Goal: Task Accomplishment & Management: Manage account settings

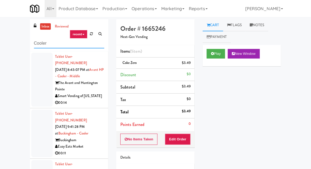
click at [34, 41] on input "Cooler" at bounding box center [69, 43] width 70 height 10
click at [7, 36] on div "inbox reviewed recent all unclear take inventory issue suspicious failed recent…" at bounding box center [155, 117] width 311 height 196
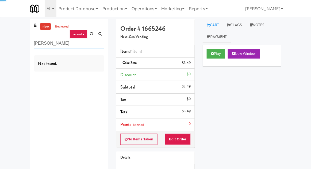
click at [42, 45] on input "[PERSON_NAME]" at bounding box center [69, 43] width 70 height 10
type input "Fridge"
click at [6, 30] on div "inbox reviewed recent all unclear take inventory issue suspicious failed recent…" at bounding box center [155, 110] width 311 height 183
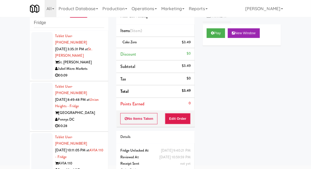
click at [35, 98] on div at bounding box center [41, 107] width 21 height 48
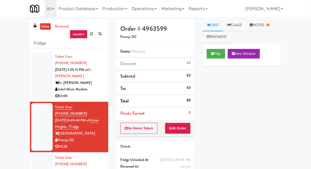
scroll to position [21, 0]
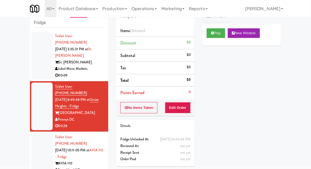
click at [36, 148] on div at bounding box center [41, 157] width 21 height 48
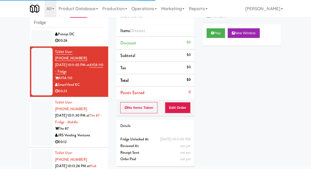
scroll to position [89, 0]
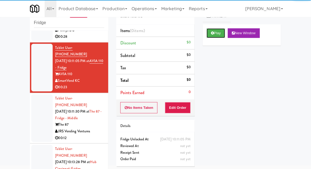
click at [211, 36] on button "Play" at bounding box center [215, 33] width 18 height 10
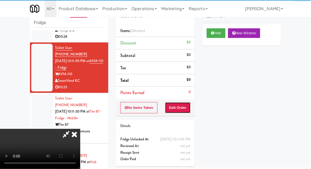
click at [183, 106] on button "Edit Order" at bounding box center [178, 107] width 26 height 11
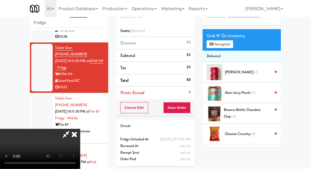
scroll to position [20, 0]
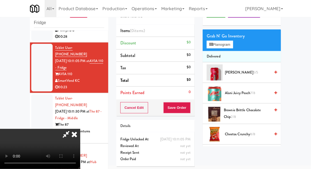
click at [258, 107] on span "Brownie Brittle Chocolate Chip 2/8" at bounding box center [247, 113] width 46 height 13
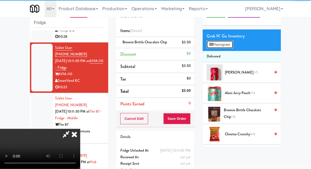
click at [229, 47] on button "Planogram" at bounding box center [219, 45] width 26 height 8
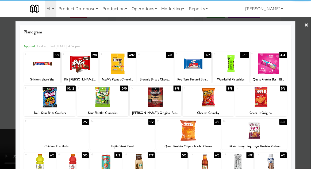
click at [307, 92] on div at bounding box center [155, 84] width 311 height 169
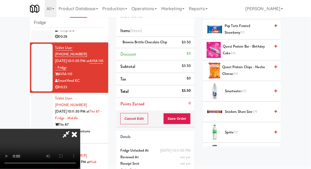
scroll to position [608, 0]
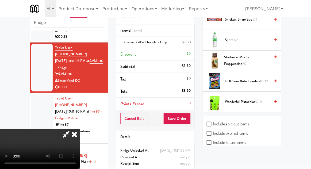
click at [254, 79] on span "Trolli Sour Brite Crawlers 10/12" at bounding box center [247, 81] width 45 height 7
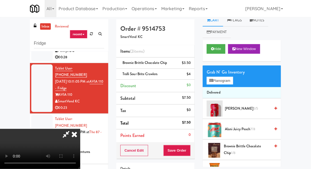
scroll to position [0, 0]
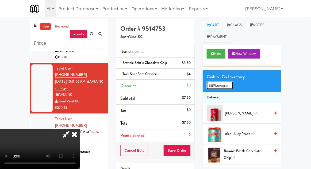
click at [230, 89] on button "Planogram" at bounding box center [219, 85] width 26 height 8
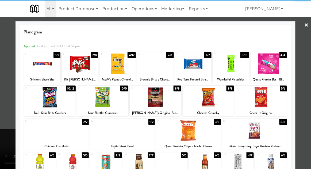
click at [248, 133] on div at bounding box center [254, 130] width 65 height 21
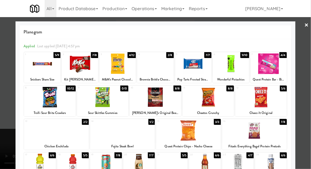
click at [308, 68] on div at bounding box center [155, 84] width 311 height 169
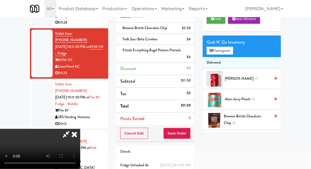
scroll to position [42, 0]
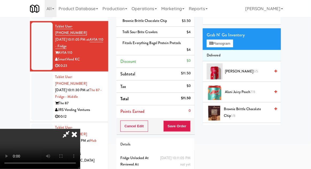
click at [229, 52] on li "Delivered" at bounding box center [241, 55] width 78 height 11
click at [233, 46] on button "Planogram" at bounding box center [219, 44] width 26 height 8
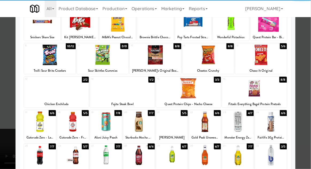
scroll to position [68, 0]
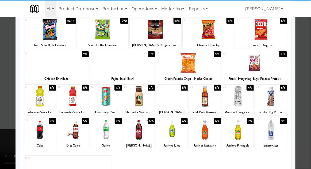
click at [239, 133] on div at bounding box center [238, 129] width 32 height 21
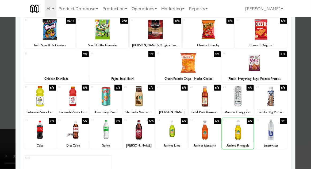
click at [309, 85] on div at bounding box center [155, 84] width 311 height 169
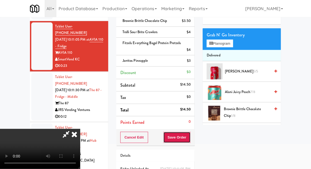
click at [190, 139] on button "Save Order" at bounding box center [176, 137] width 27 height 11
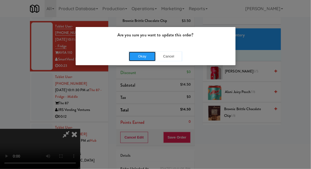
click at [141, 60] on button "Okay" at bounding box center [142, 57] width 27 height 10
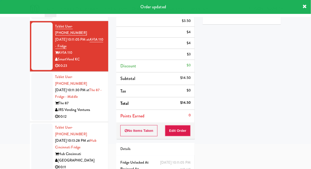
click at [32, 80] on div at bounding box center [41, 97] width 21 height 48
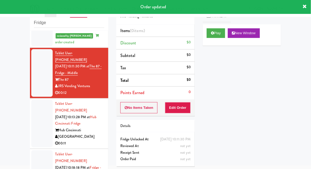
scroll to position [147, 0]
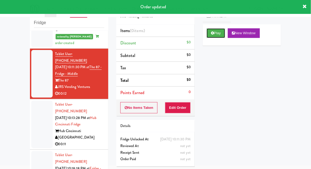
click at [213, 37] on button "Play" at bounding box center [215, 33] width 18 height 10
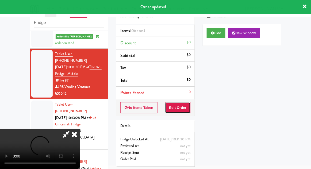
click at [180, 112] on button "Edit Order" at bounding box center [178, 107] width 26 height 11
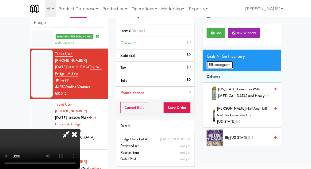
click at [229, 65] on button "Planogram" at bounding box center [219, 65] width 26 height 8
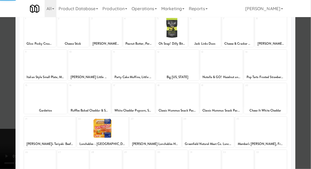
scroll to position [55, 0]
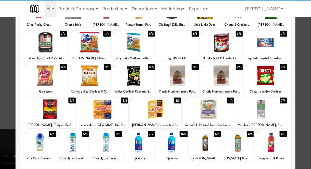
click at [135, 140] on div at bounding box center [139, 142] width 32 height 21
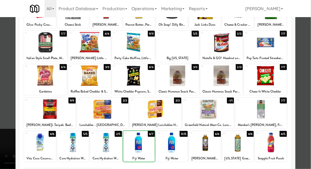
click at [309, 87] on div at bounding box center [155, 84] width 311 height 169
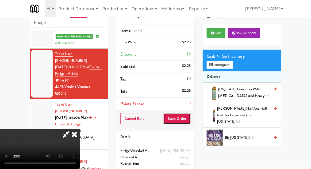
click at [188, 120] on button "Save Order" at bounding box center [176, 118] width 27 height 11
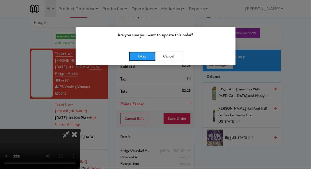
click at [144, 58] on button "Okay" at bounding box center [142, 57] width 27 height 10
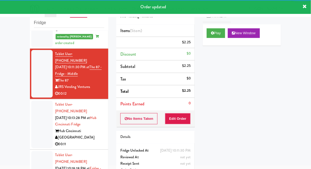
click at [35, 100] on div at bounding box center [41, 124] width 21 height 48
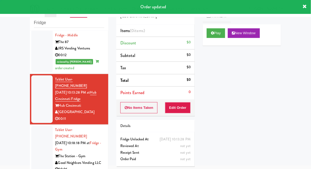
scroll to position [200, 0]
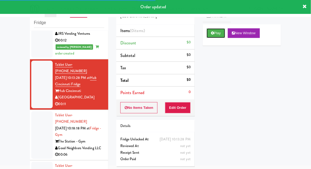
click at [212, 37] on button "Play" at bounding box center [215, 33] width 18 height 10
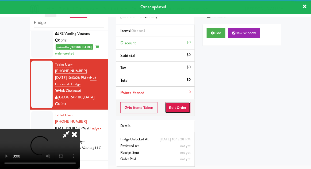
click at [182, 106] on button "Edit Order" at bounding box center [178, 107] width 26 height 11
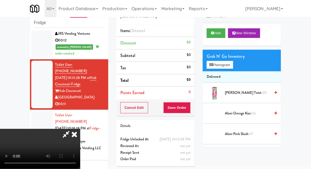
scroll to position [19, 0]
click at [222, 37] on button "Hide" at bounding box center [215, 33] width 19 height 10
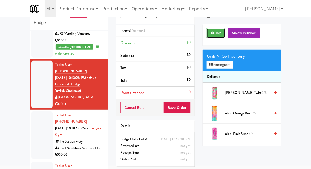
click at [217, 32] on button "Play" at bounding box center [215, 33] width 18 height 10
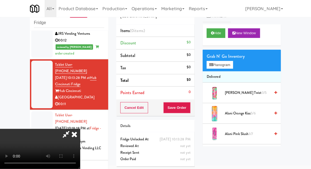
scroll to position [0, 0]
click at [207, 68] on button "Planogram" at bounding box center [219, 65] width 26 height 8
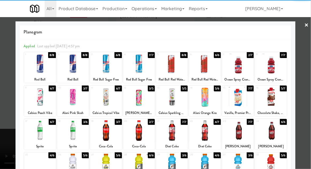
click at [142, 132] on div at bounding box center [139, 130] width 32 height 21
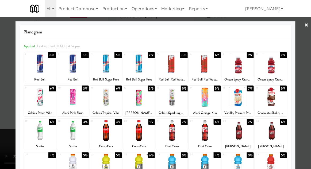
click at [309, 72] on div at bounding box center [155, 84] width 311 height 169
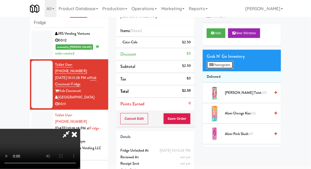
click at [222, 64] on button "Planogram" at bounding box center [219, 65] width 26 height 8
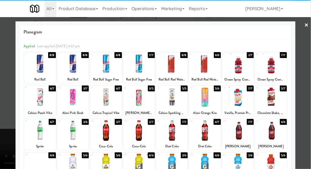
click at [139, 129] on div at bounding box center [139, 130] width 32 height 21
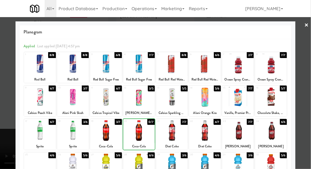
click at [308, 72] on div at bounding box center [155, 84] width 311 height 169
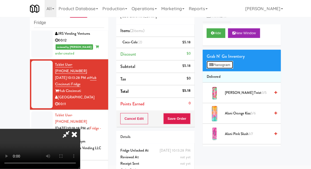
click at [224, 61] on button "Planogram" at bounding box center [219, 65] width 26 height 8
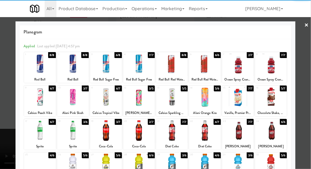
click at [244, 65] on div at bounding box center [238, 63] width 32 height 21
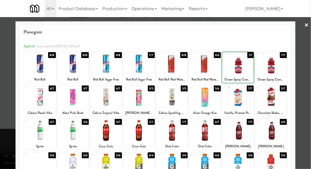
click at [310, 72] on div at bounding box center [155, 84] width 311 height 169
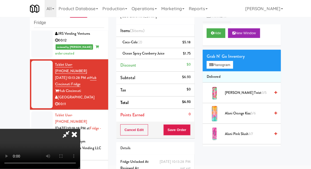
scroll to position [19, 0]
click at [189, 130] on button "Save Order" at bounding box center [176, 129] width 27 height 11
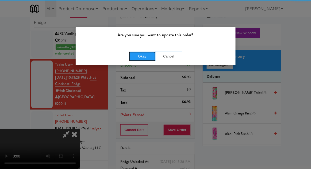
click at [136, 53] on button "Okay" at bounding box center [142, 57] width 27 height 10
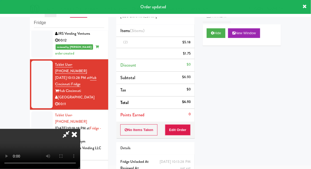
scroll to position [0, 0]
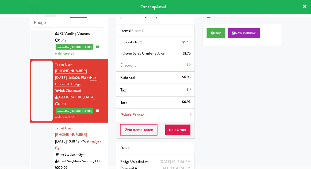
click at [31, 123] on li "Tablet User · (347) 935-2043 [DATE] 10:18:18 PM at [GEOGRAPHIC_DATA] - Gym Good…" at bounding box center [69, 148] width 78 height 50
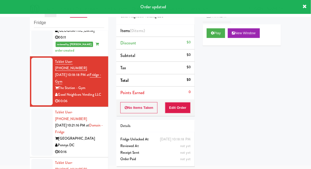
scroll to position [266, 0]
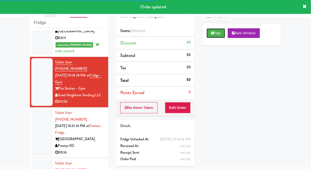
click at [207, 34] on button "Play" at bounding box center [215, 33] width 18 height 10
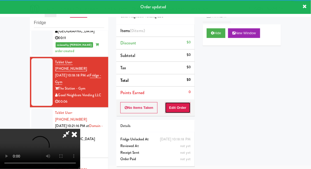
click at [182, 107] on button "Edit Order" at bounding box center [178, 107] width 26 height 11
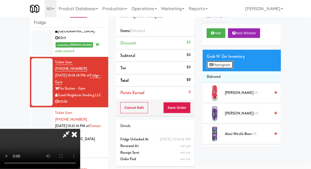
click at [210, 63] on icon at bounding box center [210, 64] width 3 height 3
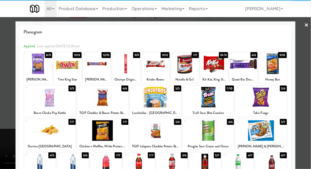
click at [212, 66] on div at bounding box center [214, 63] width 28 height 21
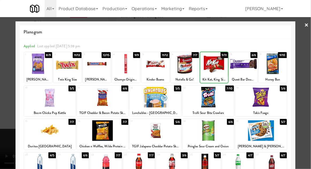
click at [309, 71] on div at bounding box center [155, 84] width 311 height 169
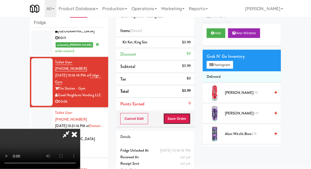
click at [190, 117] on button "Save Order" at bounding box center [176, 118] width 27 height 11
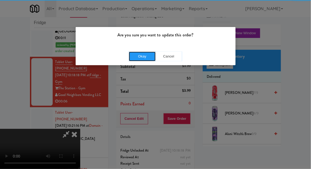
click at [150, 56] on button "Okay" at bounding box center [142, 57] width 27 height 10
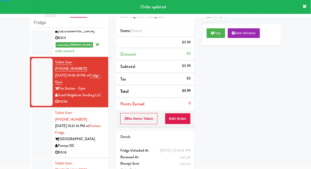
click at [31, 109] on div at bounding box center [41, 133] width 21 height 48
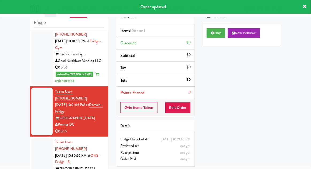
scroll to position [318, 0]
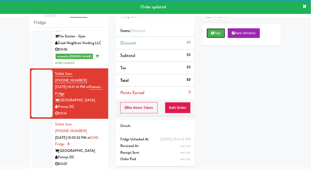
click at [212, 35] on button "Play" at bounding box center [215, 33] width 18 height 10
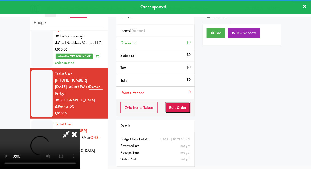
click at [182, 105] on button "Edit Order" at bounding box center [178, 107] width 26 height 11
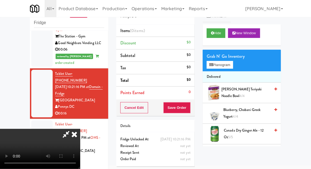
scroll to position [0, 0]
click at [213, 68] on button "Planogram" at bounding box center [219, 65] width 26 height 8
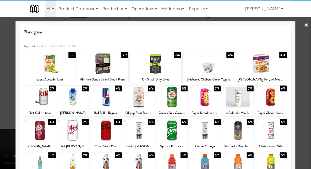
click at [209, 162] on div at bounding box center [205, 164] width 32 height 21
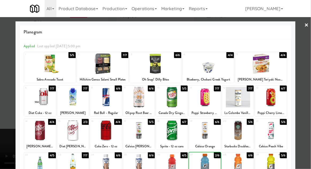
click at [309, 67] on div at bounding box center [155, 84] width 311 height 169
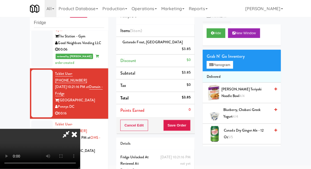
scroll to position [19, 0]
click at [217, 62] on button "Planogram" at bounding box center [219, 65] width 26 height 8
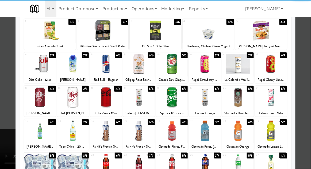
scroll to position [68, 0]
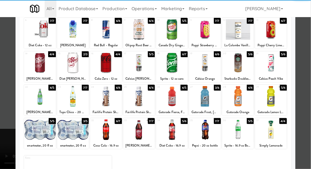
click at [234, 142] on div "Sprite - 16.9 oz Bottle" at bounding box center [238, 145] width 30 height 7
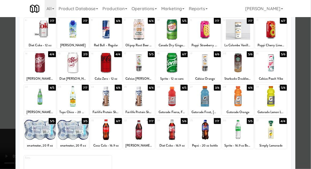
click at [310, 60] on div at bounding box center [155, 84] width 311 height 169
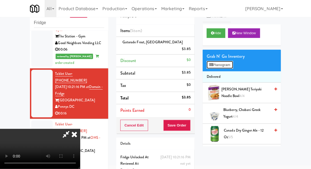
click at [218, 61] on button "Planogram" at bounding box center [219, 65] width 26 height 8
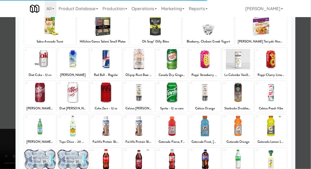
scroll to position [68, 0]
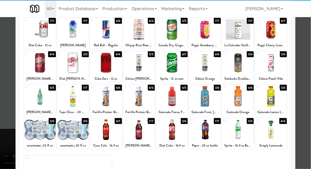
click at [236, 128] on div at bounding box center [238, 129] width 32 height 21
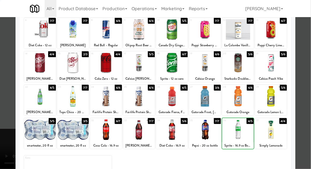
click at [309, 59] on div at bounding box center [155, 84] width 311 height 169
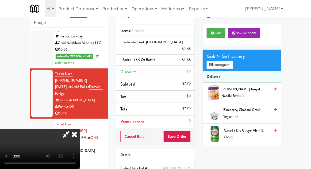
scroll to position [24, 0]
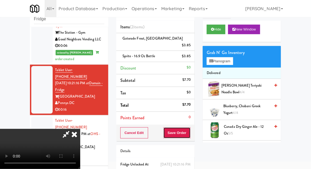
click at [189, 127] on button "Save Order" at bounding box center [176, 132] width 27 height 11
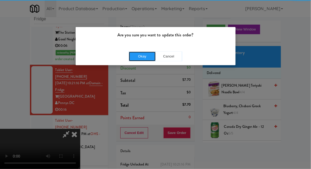
click at [135, 60] on button "Okay" at bounding box center [142, 57] width 27 height 10
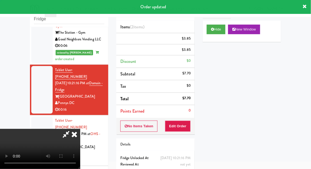
scroll to position [0, 0]
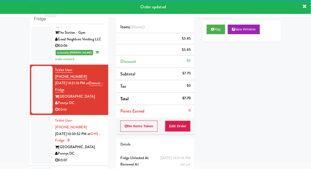
click at [33, 116] on div at bounding box center [41, 140] width 21 height 48
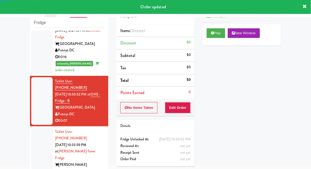
scroll to position [380, 0]
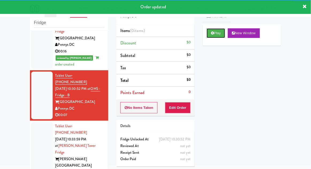
click at [212, 36] on button "Play" at bounding box center [215, 33] width 18 height 10
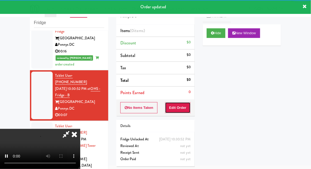
click at [178, 105] on button "Edit Order" at bounding box center [178, 107] width 26 height 11
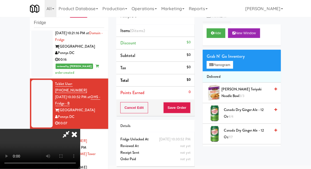
scroll to position [19, 0]
click at [221, 36] on button "Hide" at bounding box center [215, 33] width 19 height 10
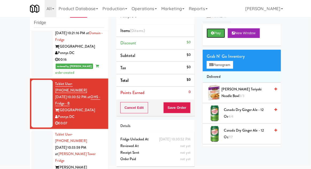
click at [222, 36] on button "Play" at bounding box center [215, 33] width 18 height 10
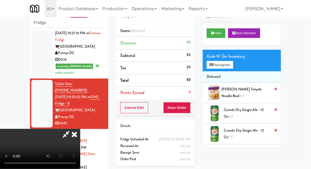
scroll to position [0, 0]
click at [217, 61] on button "Planogram" at bounding box center [219, 65] width 26 height 8
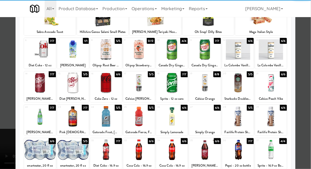
scroll to position [47, 0]
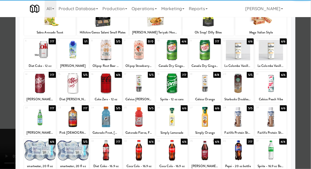
click at [107, 120] on div at bounding box center [106, 117] width 32 height 21
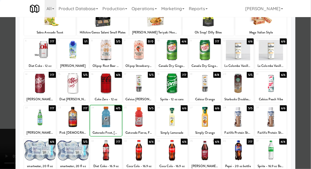
click at [309, 66] on div at bounding box center [155, 84] width 311 height 169
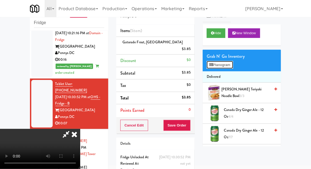
click at [223, 62] on button "Planogram" at bounding box center [219, 65] width 26 height 8
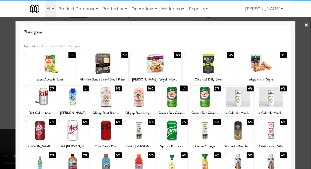
click at [71, 99] on div at bounding box center [73, 97] width 32 height 21
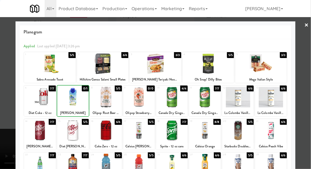
click at [309, 67] on div at bounding box center [155, 84] width 311 height 169
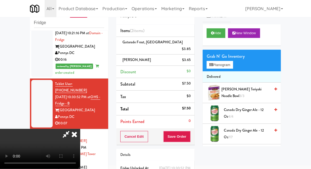
scroll to position [19, 0]
click at [189, 131] on button "Save Order" at bounding box center [176, 136] width 27 height 11
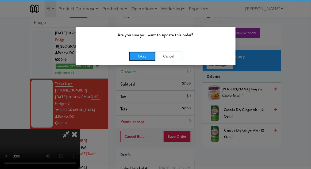
click at [140, 56] on button "Okay" at bounding box center [142, 57] width 27 height 10
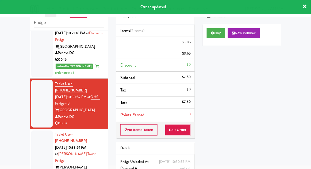
scroll to position [0, 0]
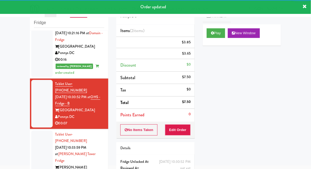
click at [34, 130] on div at bounding box center [41, 160] width 21 height 61
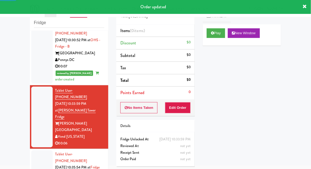
scroll to position [429, 0]
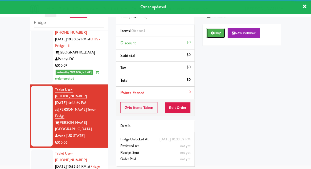
click at [215, 34] on button "Play" at bounding box center [215, 33] width 18 height 10
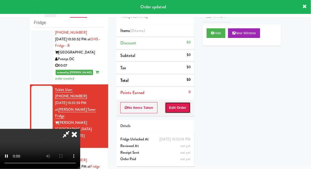
click at [184, 103] on button "Edit Order" at bounding box center [178, 107] width 26 height 11
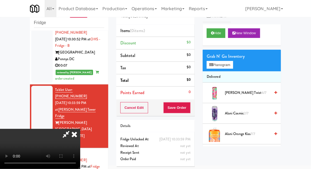
scroll to position [0, 0]
click at [211, 61] on button "Planogram" at bounding box center [219, 65] width 26 height 8
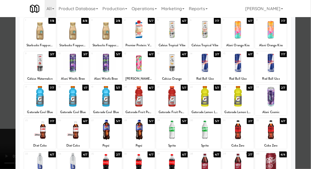
scroll to position [61, 0]
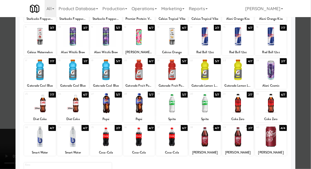
click at [205, 135] on div at bounding box center [205, 136] width 32 height 21
click at [310, 63] on div at bounding box center [155, 84] width 311 height 169
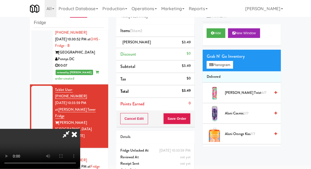
scroll to position [19, 0]
click at [195, 124] on div "Order # 3391130 Vend [US_STATE] Items (1 item ) [PERSON_NAME] $3.49 Discount $0…" at bounding box center [155, 90] width 86 height 183
click at [190, 119] on button "Save Order" at bounding box center [176, 118] width 27 height 11
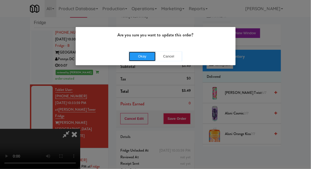
click at [151, 55] on button "Okay" at bounding box center [142, 57] width 27 height 10
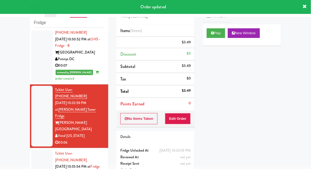
scroll to position [0, 0]
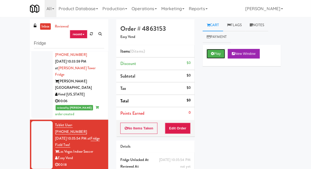
click at [210, 49] on button "Play" at bounding box center [215, 54] width 18 height 10
click at [185, 125] on button "Edit Order" at bounding box center [178, 128] width 26 height 11
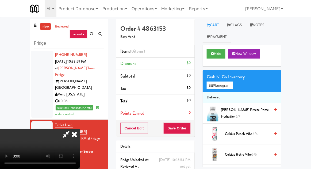
scroll to position [19, 0]
click at [216, 88] on button "Planogram" at bounding box center [219, 85] width 26 height 8
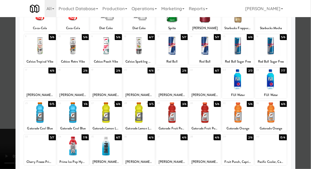
scroll to position [58, 0]
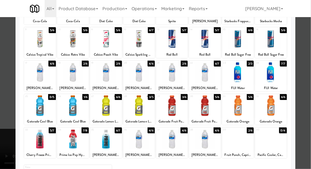
click at [174, 142] on div at bounding box center [172, 139] width 32 height 21
click at [310, 65] on div at bounding box center [155, 84] width 311 height 169
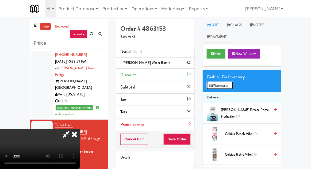
click at [214, 88] on button "Planogram" at bounding box center [219, 85] width 26 height 8
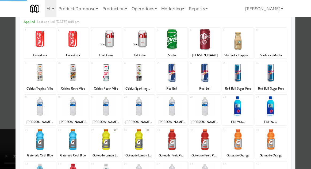
scroll to position [53, 0]
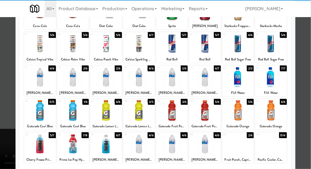
click at [239, 149] on div at bounding box center [238, 144] width 32 height 21
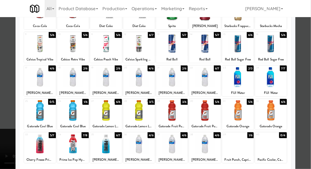
click at [309, 64] on div at bounding box center [155, 84] width 311 height 169
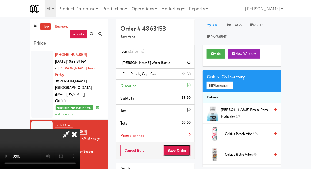
click at [190, 153] on button "Save Order" at bounding box center [176, 150] width 27 height 11
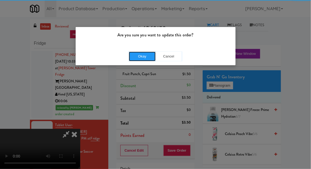
click at [147, 61] on button "Okay" at bounding box center [142, 57] width 27 height 10
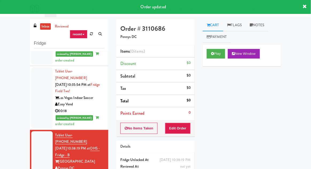
scroll to position [545, 0]
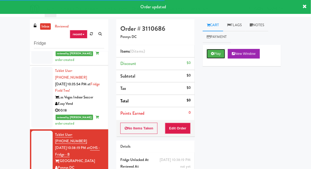
click at [214, 53] on icon at bounding box center [212, 53] width 3 height 3
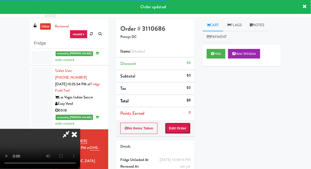
click at [181, 128] on button "Edit Order" at bounding box center [178, 128] width 26 height 11
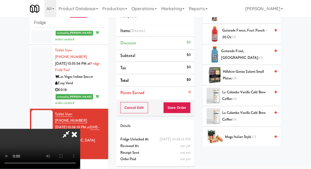
scroll to position [380, 0]
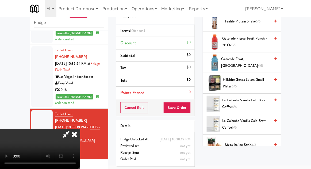
click at [231, 59] on span "Gatorade Frost, Glacier Freeze 4/5" at bounding box center [245, 62] width 49 height 13
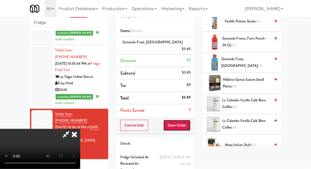
click at [189, 120] on button "Save Order" at bounding box center [176, 125] width 27 height 11
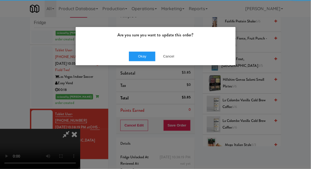
click at [136, 48] on div "Okay Cancel" at bounding box center [156, 56] width 160 height 18
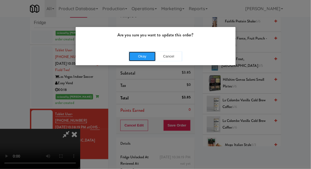
click at [137, 59] on button "Okay" at bounding box center [142, 57] width 27 height 10
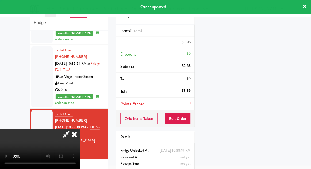
scroll to position [0, 0]
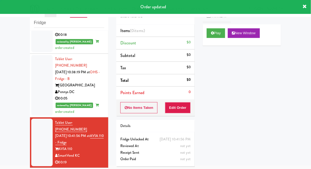
scroll to position [601, 0]
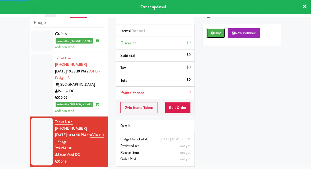
click at [211, 29] on button "Play" at bounding box center [215, 33] width 18 height 10
click at [185, 106] on button "Edit Order" at bounding box center [178, 107] width 26 height 11
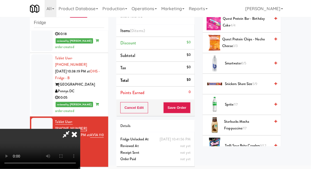
scroll to position [608, 0]
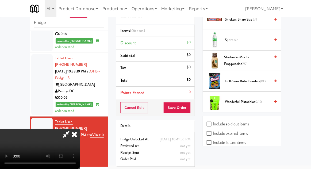
click at [264, 79] on span "9/12" at bounding box center [263, 81] width 6 height 5
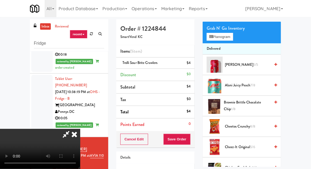
scroll to position [0, 0]
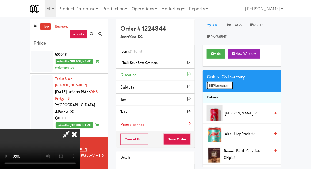
click at [230, 85] on button "Planogram" at bounding box center [219, 85] width 26 height 8
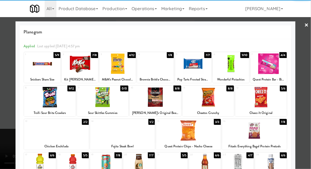
click at [39, 66] on div at bounding box center [42, 63] width 36 height 21
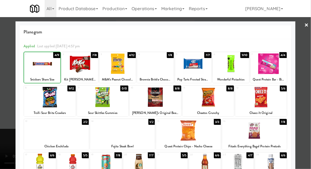
click at [309, 61] on div at bounding box center [155, 84] width 311 height 169
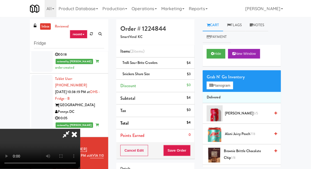
click at [309, 48] on div "inbox reviewed recent all unclear take inventory issue suspicious failed recent…" at bounding box center [155, 117] width 311 height 196
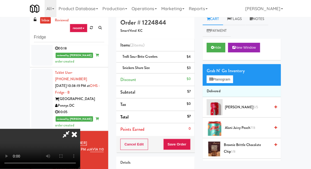
scroll to position [24, 0]
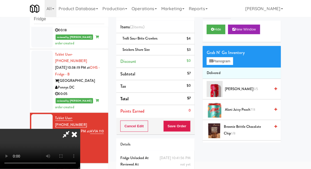
click at [131, 48] on span "Snickers Share Size" at bounding box center [136, 49] width 28 height 5
click at [189, 51] on link at bounding box center [189, 52] width 5 height 7
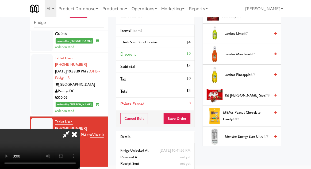
scroll to position [387, 0]
click at [261, 110] on span "M&M's Peanut Chocolate Candy 4/12" at bounding box center [246, 116] width 47 height 13
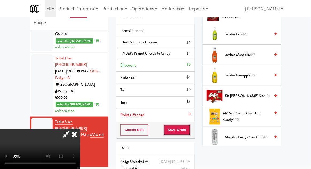
click at [189, 133] on button "Save Order" at bounding box center [176, 129] width 27 height 11
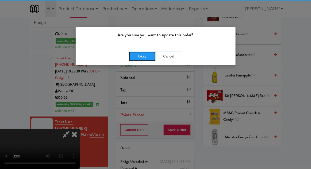
click at [140, 54] on button "Okay" at bounding box center [142, 57] width 27 height 10
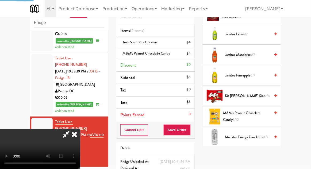
scroll to position [53, 0]
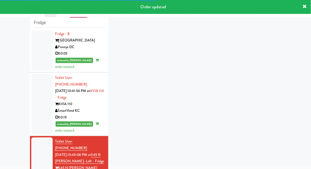
scroll to position [658, 0]
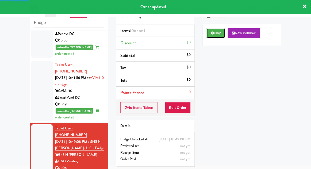
click at [213, 35] on button "Play" at bounding box center [215, 33] width 18 height 10
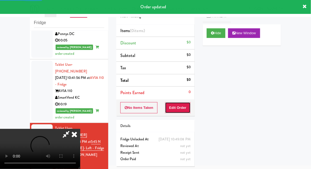
click at [183, 108] on button "Edit Order" at bounding box center [178, 107] width 26 height 11
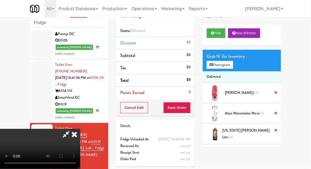
scroll to position [0, 0]
click at [229, 65] on button "Planogram" at bounding box center [219, 65] width 26 height 8
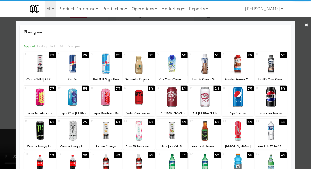
click at [266, 102] on div at bounding box center [271, 97] width 32 height 21
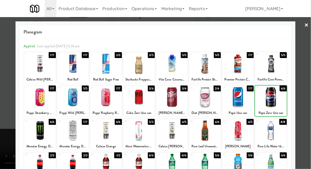
click at [305, 80] on div at bounding box center [155, 84] width 311 height 169
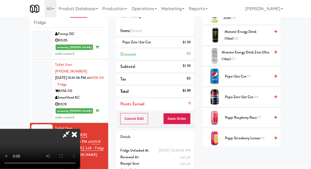
scroll to position [487, 0]
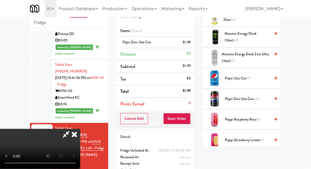
click at [258, 96] on span "4/6" at bounding box center [255, 98] width 5 height 5
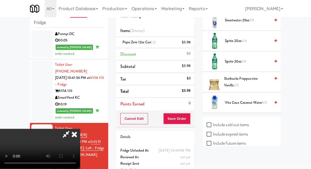
scroll to position [19, 0]
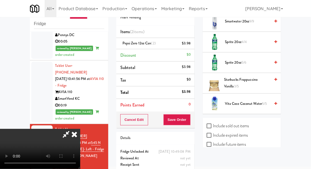
click at [260, 100] on span "Vita Coco Coconut Water 5/5" at bounding box center [247, 103] width 45 height 7
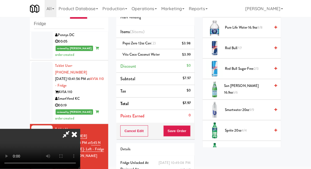
scroll to position [681, 0]
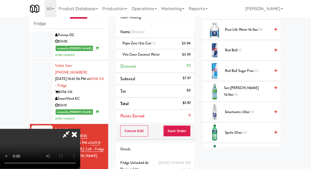
click at [261, 89] on span "San [PERSON_NAME] 16.9oz 6/6" at bounding box center [247, 91] width 46 height 13
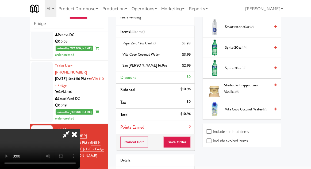
scroll to position [765, 0]
click at [261, 85] on span "Starbucks Frappuccino Vanilla 3/5" at bounding box center [247, 89] width 46 height 13
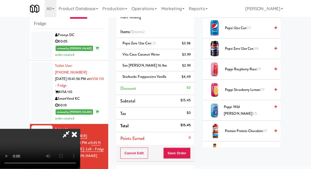
scroll to position [528, 0]
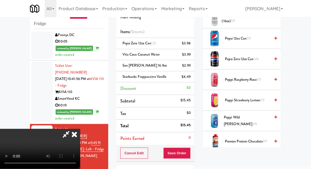
click at [261, 77] on span "7/7" at bounding box center [258, 79] width 4 height 5
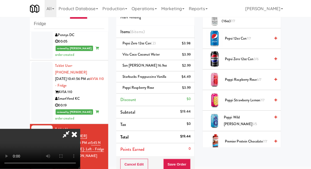
scroll to position [19, 0]
click at [189, 163] on button "Save Order" at bounding box center [176, 164] width 27 height 11
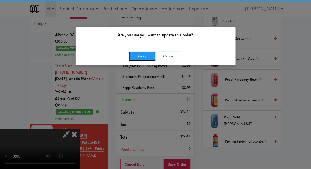
click at [142, 59] on button "Okay" at bounding box center [142, 57] width 27 height 10
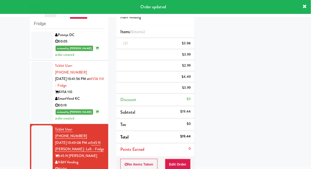
scroll to position [0, 0]
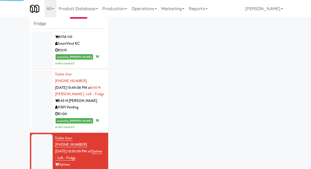
scroll to position [714, 0]
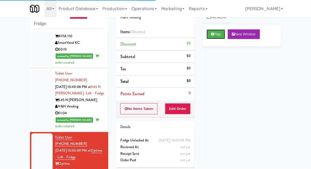
click at [209, 35] on button "Play" at bounding box center [215, 34] width 18 height 10
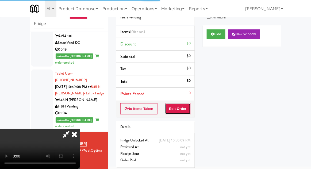
click at [178, 106] on button "Edit Order" at bounding box center [178, 108] width 26 height 11
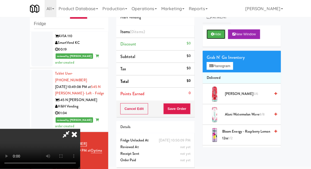
click at [213, 34] on icon at bounding box center [212, 33] width 3 height 3
click at [211, 34] on icon at bounding box center [212, 33] width 3 height 3
click at [221, 36] on button "Hide" at bounding box center [215, 34] width 19 height 10
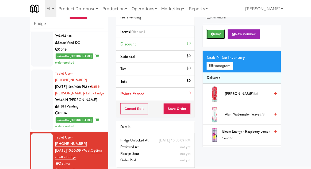
click at [215, 34] on button "Play" at bounding box center [215, 34] width 18 height 10
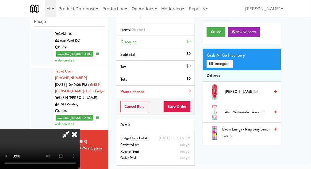
scroll to position [34, 0]
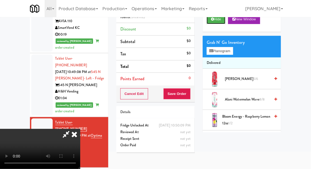
click at [213, 23] on button "Hide" at bounding box center [215, 19] width 19 height 10
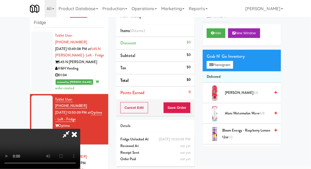
scroll to position [754, 0]
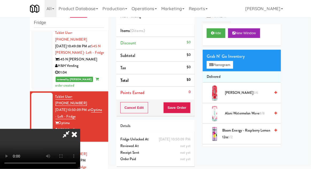
click at [39, 143] on div at bounding box center [41, 167] width 21 height 48
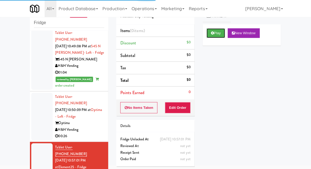
click at [211, 32] on icon at bounding box center [212, 32] width 3 height 3
click at [189, 109] on button "Edit Order" at bounding box center [178, 107] width 26 height 11
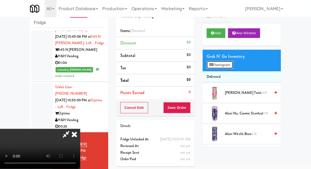
click at [233, 66] on button "Planogram" at bounding box center [219, 65] width 26 height 8
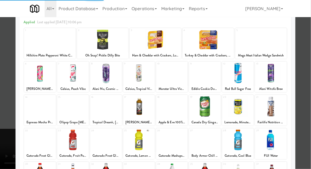
scroll to position [68, 0]
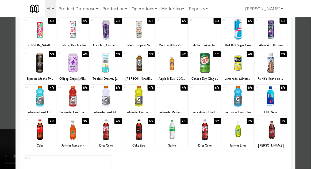
click at [73, 127] on div at bounding box center [73, 129] width 32 height 21
click at [310, 62] on div at bounding box center [155, 84] width 311 height 169
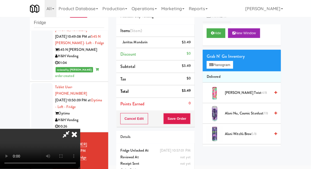
scroll to position [19, 0]
click at [189, 118] on button "Save Order" at bounding box center [176, 118] width 27 height 11
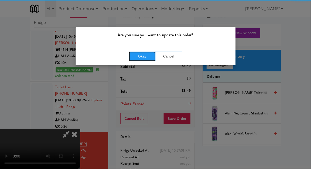
click at [142, 55] on button "Okay" at bounding box center [142, 57] width 27 height 10
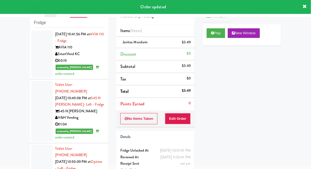
scroll to position [705, 0]
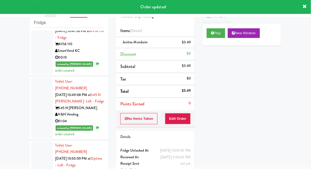
click at [36, 140] on li "Tablet User · (312) 523-4637 [DATE] 10:50:09 PM at Optima - Left - Fridge Optim…" at bounding box center [69, 165] width 78 height 50
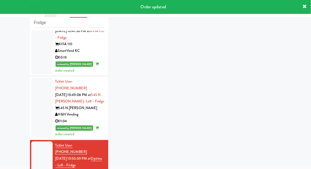
click at [37, 141] on div at bounding box center [41, 165] width 21 height 48
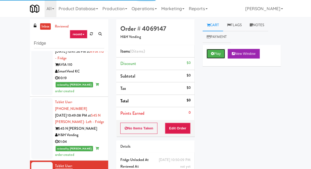
click at [216, 57] on button "Play" at bounding box center [215, 54] width 18 height 10
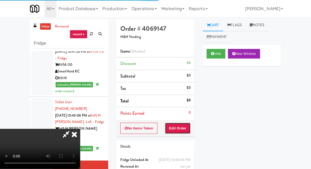
click at [189, 126] on button "Edit Order" at bounding box center [178, 128] width 26 height 11
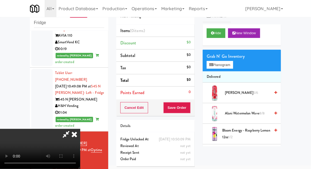
scroll to position [714, 0]
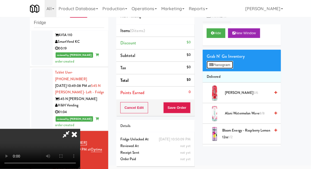
click at [228, 68] on button "Planogram" at bounding box center [219, 65] width 26 height 8
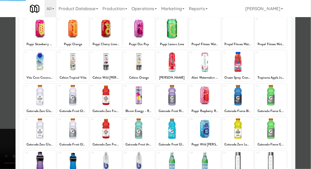
scroll to position [38, 0]
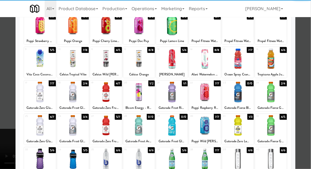
click at [205, 159] on div at bounding box center [205, 158] width 32 height 21
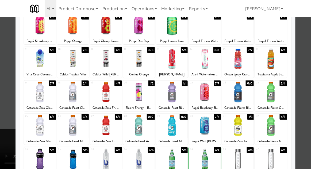
click at [310, 79] on div at bounding box center [155, 84] width 311 height 169
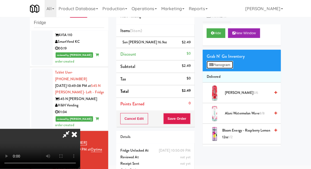
click at [231, 63] on button "Planogram" at bounding box center [219, 65] width 26 height 8
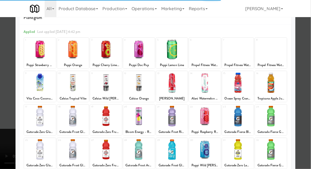
scroll to position [14, 0]
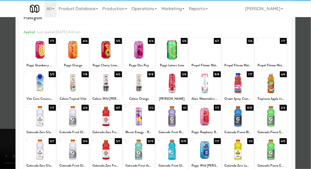
click at [238, 86] on div at bounding box center [238, 83] width 32 height 21
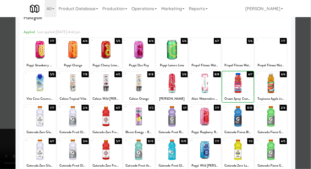
click at [309, 76] on div at bounding box center [155, 84] width 311 height 169
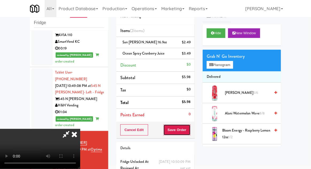
click at [189, 126] on button "Save Order" at bounding box center [176, 129] width 27 height 11
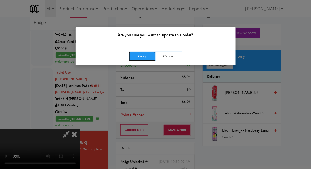
click at [139, 55] on button "Okay" at bounding box center [142, 57] width 27 height 10
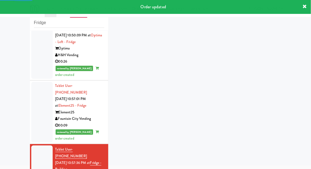
scroll to position [829, 0]
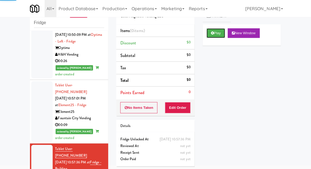
click at [207, 33] on button "Play" at bounding box center [215, 33] width 18 height 10
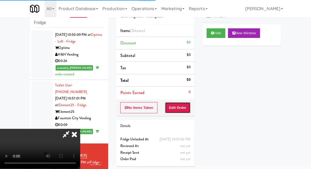
click at [180, 108] on button "Edit Order" at bounding box center [178, 107] width 26 height 11
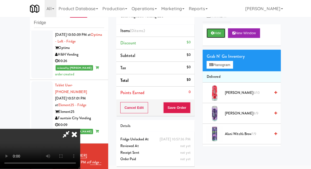
click at [214, 35] on button "Hide" at bounding box center [215, 33] width 19 height 10
click at [212, 34] on icon at bounding box center [212, 32] width 3 height 3
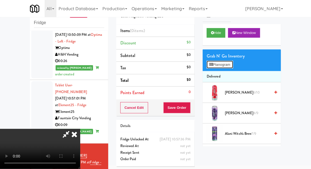
click at [228, 62] on button "Planogram" at bounding box center [219, 65] width 26 height 8
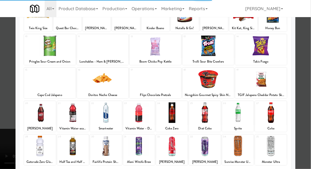
scroll to position [53, 0]
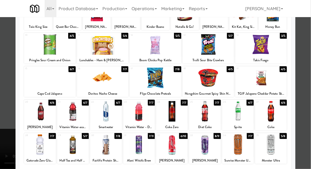
click at [73, 113] on div at bounding box center [73, 111] width 32 height 21
click at [310, 82] on div at bounding box center [155, 84] width 311 height 169
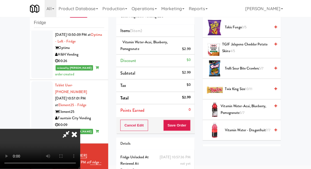
scroll to position [655, 0]
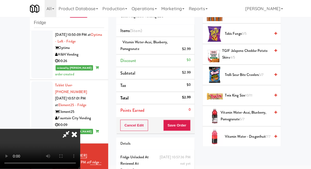
click at [262, 72] on span "5/7" at bounding box center [261, 74] width 5 height 5
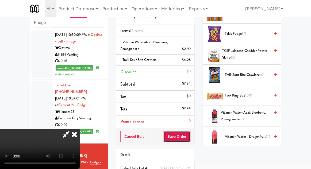
click at [190, 132] on button "Save Order" at bounding box center [176, 136] width 27 height 11
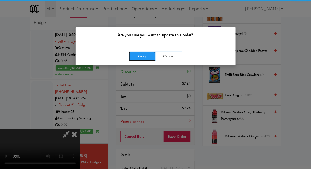
click at [143, 56] on button "Okay" at bounding box center [142, 57] width 27 height 10
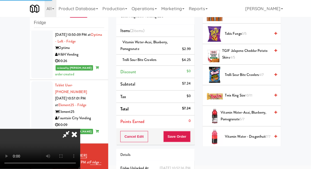
scroll to position [53, 0]
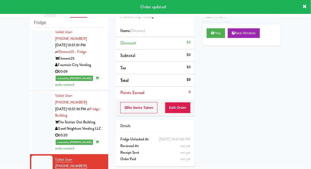
scroll to position [886, 0]
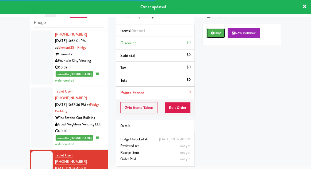
click at [209, 34] on button "Play" at bounding box center [215, 33] width 18 height 10
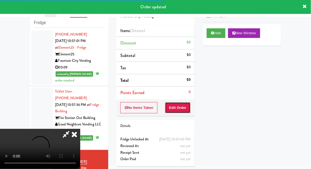
click at [186, 109] on button "Edit Order" at bounding box center [178, 107] width 26 height 11
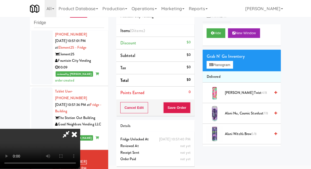
scroll to position [19, 0]
click at [227, 65] on button "Planogram" at bounding box center [219, 65] width 26 height 8
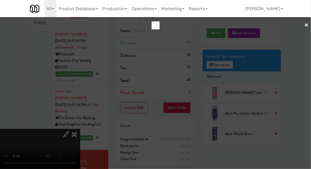
click at [226, 64] on div at bounding box center [155, 84] width 311 height 169
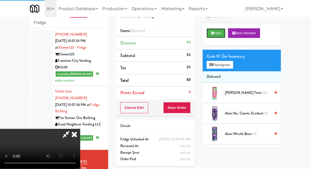
click at [214, 35] on button "Hide" at bounding box center [215, 33] width 19 height 10
click at [214, 31] on button "Hide" at bounding box center [215, 33] width 19 height 10
click at [214, 62] on button "Planogram" at bounding box center [219, 65] width 26 height 8
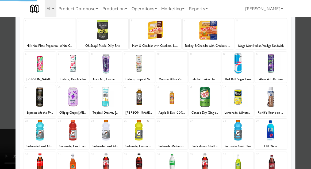
scroll to position [54, 0]
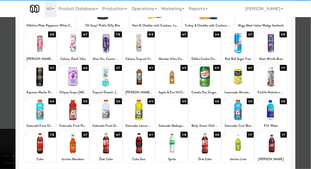
click at [137, 144] on div at bounding box center [139, 143] width 32 height 21
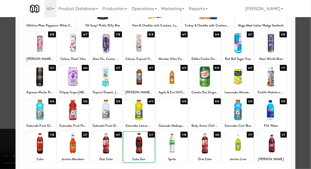
click at [307, 84] on div at bounding box center [155, 84] width 311 height 169
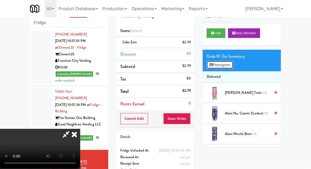
click at [232, 67] on button "Planogram" at bounding box center [219, 65] width 26 height 8
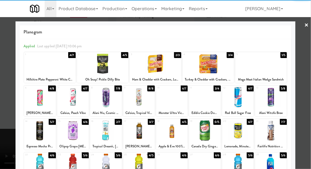
click at [206, 98] on div at bounding box center [205, 97] width 32 height 21
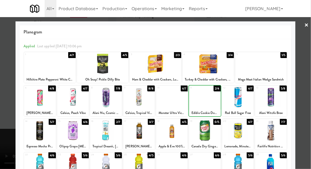
click at [310, 79] on div at bounding box center [155, 84] width 311 height 169
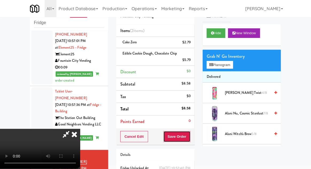
click at [190, 136] on button "Save Order" at bounding box center [176, 136] width 27 height 11
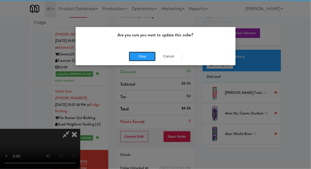
click at [148, 57] on button "Okay" at bounding box center [142, 57] width 27 height 10
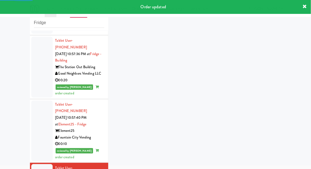
scroll to position [939, 0]
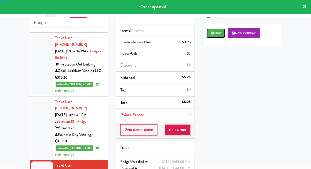
click at [213, 34] on icon at bounding box center [212, 32] width 3 height 3
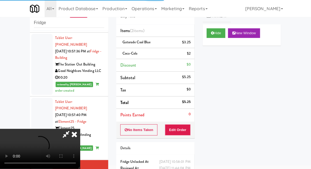
click at [76, 139] on icon at bounding box center [74, 134] width 12 height 11
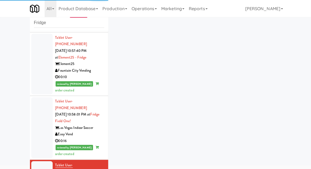
scroll to position [1005, 0]
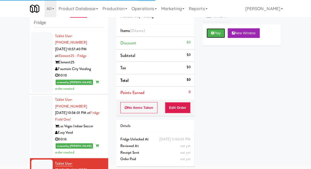
click at [208, 32] on button "Play" at bounding box center [215, 33] width 18 height 10
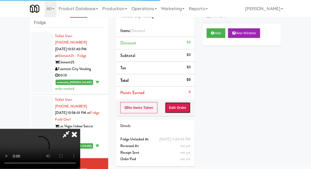
click at [180, 105] on button "Edit Order" at bounding box center [178, 107] width 26 height 11
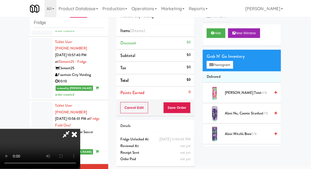
scroll to position [0, 0]
click at [230, 63] on button "Planogram" at bounding box center [219, 65] width 26 height 8
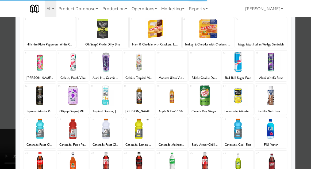
scroll to position [68, 0]
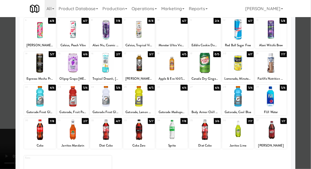
click at [141, 126] on div at bounding box center [139, 129] width 32 height 21
click at [309, 78] on div at bounding box center [155, 84] width 311 height 169
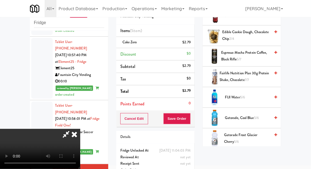
scroll to position [335, 0]
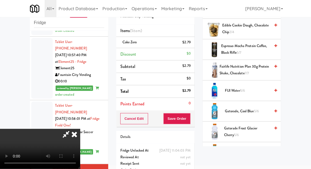
click at [250, 87] on span "FIJI Water 5/6" at bounding box center [247, 90] width 45 height 7
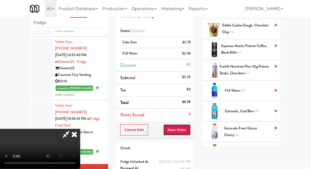
click at [188, 130] on button "Save Order" at bounding box center [176, 129] width 27 height 11
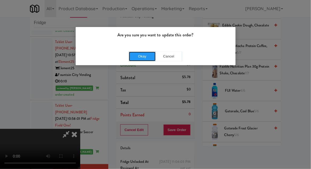
click at [138, 57] on button "Okay" at bounding box center [142, 57] width 27 height 10
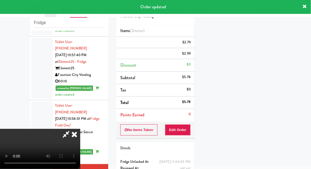
scroll to position [0, 0]
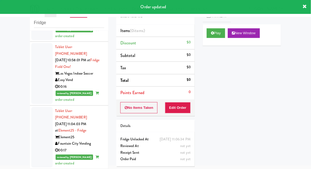
scroll to position [1058, 0]
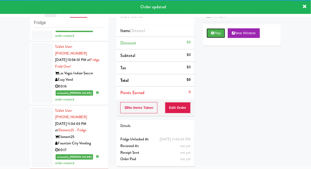
click at [207, 34] on button "Play" at bounding box center [215, 33] width 18 height 10
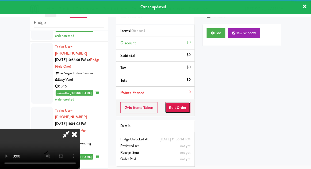
click at [183, 106] on button "Edit Order" at bounding box center [178, 107] width 26 height 11
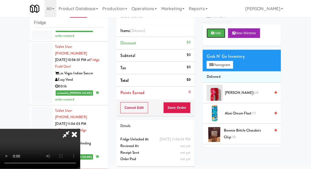
click at [214, 30] on button "Hide" at bounding box center [215, 33] width 19 height 10
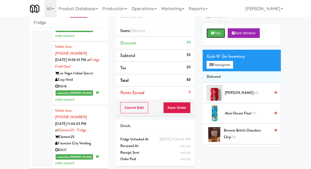
click at [212, 35] on button "Play" at bounding box center [215, 33] width 18 height 10
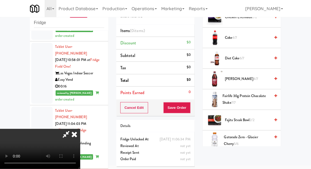
scroll to position [172, 0]
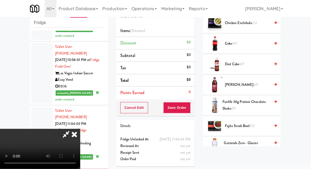
click at [257, 101] on span "Fairlife 30g Protein Chocolate Shake 7/7" at bounding box center [246, 105] width 48 height 13
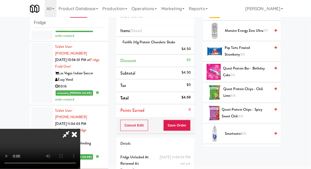
scroll to position [463, 0]
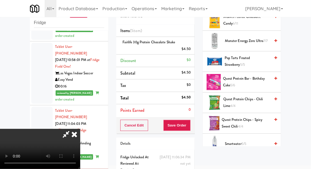
click at [258, 78] on span "Quest Protein Bar - Birthday Cake 5/6" at bounding box center [246, 81] width 47 height 13
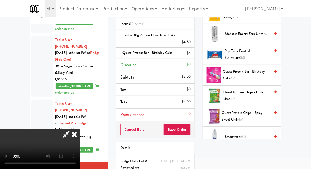
scroll to position [29, 0]
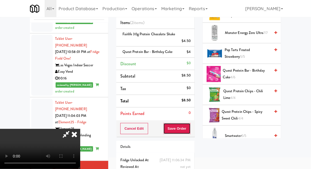
click at [188, 129] on button "Save Order" at bounding box center [176, 128] width 27 height 11
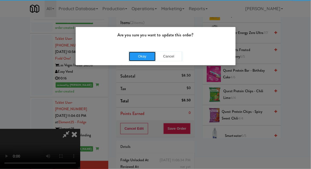
click at [142, 53] on button "Okay" at bounding box center [142, 57] width 27 height 10
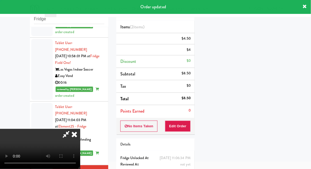
scroll to position [53, 0]
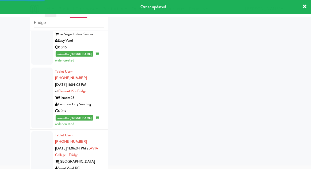
scroll to position [1099, 0]
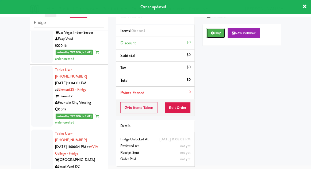
click at [210, 35] on button "Play" at bounding box center [215, 33] width 18 height 10
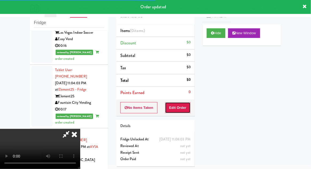
click at [183, 106] on button "Edit Order" at bounding box center [178, 107] width 26 height 11
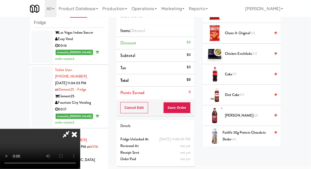
scroll to position [142, 0]
click at [258, 93] on span "Diet Coke 5/7" at bounding box center [247, 94] width 45 height 7
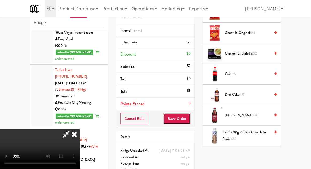
click at [190, 122] on button "Save Order" at bounding box center [176, 118] width 27 height 11
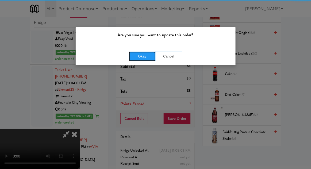
click at [147, 55] on button "Okay" at bounding box center [142, 57] width 27 height 10
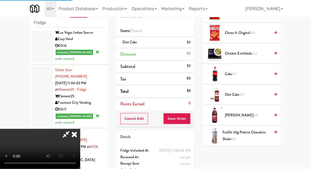
scroll to position [53, 0]
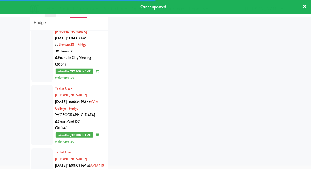
scroll to position [1152, 0]
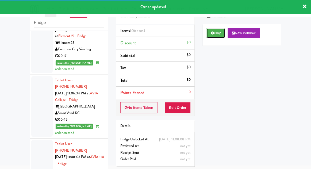
click at [213, 37] on button "Play" at bounding box center [215, 33] width 18 height 10
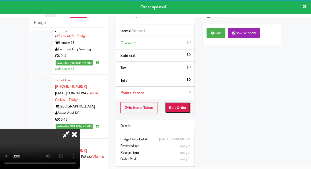
click at [186, 106] on button "Edit Order" at bounding box center [178, 107] width 26 height 11
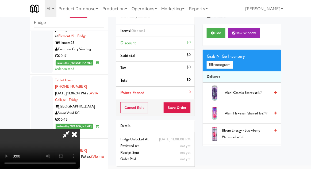
scroll to position [19, 0]
click at [241, 66] on div "Grab N' Go Inventory Planogram" at bounding box center [241, 61] width 78 height 22
click at [232, 67] on button "Planogram" at bounding box center [219, 65] width 26 height 8
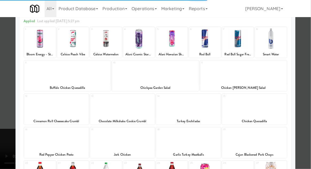
scroll to position [49, 0]
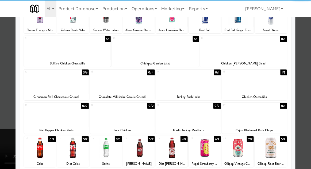
click at [208, 150] on div at bounding box center [205, 148] width 32 height 21
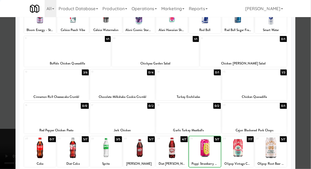
click at [309, 82] on div at bounding box center [155, 84] width 311 height 169
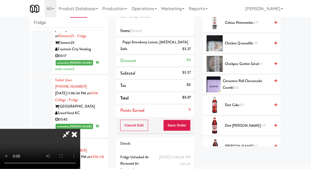
scroll to position [173, 0]
click at [252, 122] on span "Diet [PERSON_NAME] 4/7" at bounding box center [247, 125] width 45 height 7
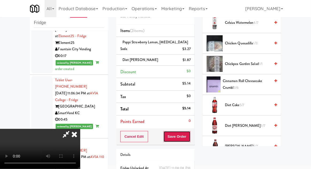
click at [190, 138] on button "Save Order" at bounding box center [176, 136] width 27 height 11
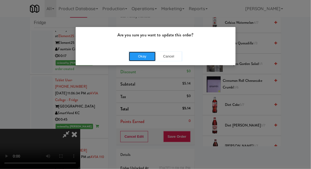
click at [145, 59] on button "Okay" at bounding box center [142, 57] width 27 height 10
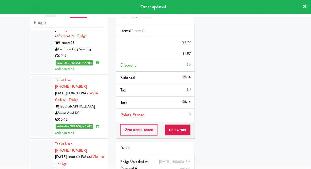
scroll to position [0, 0]
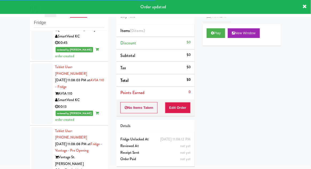
scroll to position [1229, 0]
click at [211, 35] on button "Play" at bounding box center [215, 33] width 18 height 10
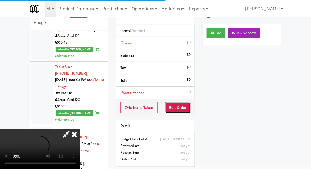
click at [184, 107] on button "Edit Order" at bounding box center [178, 107] width 26 height 11
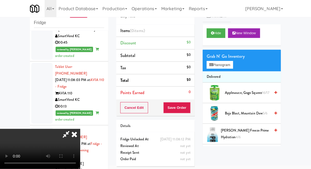
scroll to position [19, 0]
click at [230, 66] on button "Planogram" at bounding box center [219, 65] width 26 height 8
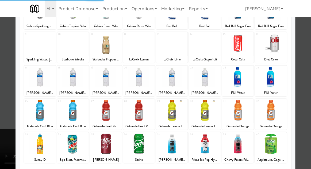
scroll to position [68, 0]
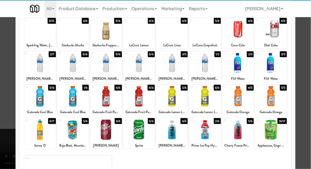
click at [169, 131] on div at bounding box center [172, 129] width 32 height 21
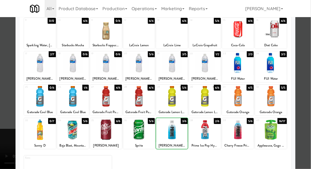
click at [307, 79] on div at bounding box center [155, 84] width 311 height 169
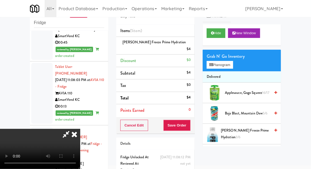
click at [193, 41] on li "[PERSON_NAME] Freeze Prime Hydration $4" at bounding box center [155, 46] width 78 height 18
click at [192, 49] on icon at bounding box center [191, 50] width 3 height 3
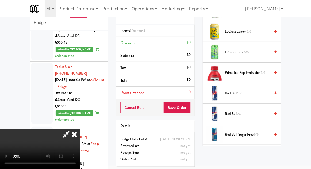
scroll to position [570, 0]
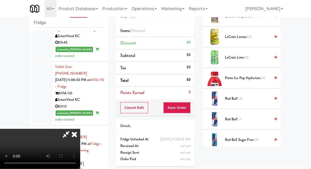
click at [233, 75] on span "Prime Ice Pop Hydration 2/6" at bounding box center [247, 78] width 45 height 7
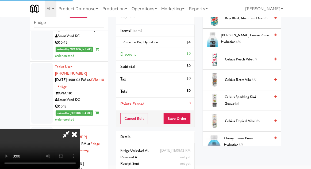
scroll to position [0, 0]
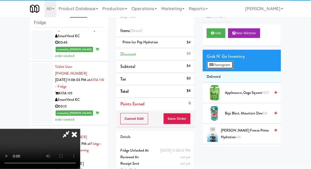
click at [219, 62] on button "Planogram" at bounding box center [219, 65] width 26 height 8
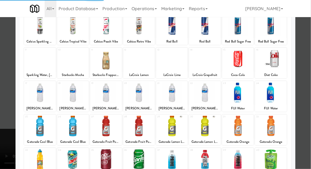
scroll to position [68, 0]
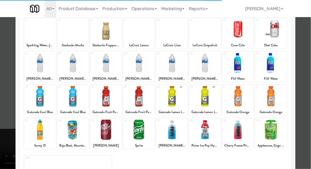
click at [307, 78] on div at bounding box center [155, 84] width 311 height 169
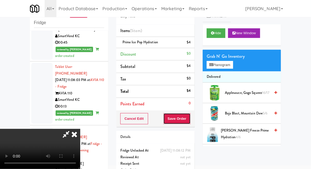
click at [189, 119] on button "Save Order" at bounding box center [176, 118] width 27 height 11
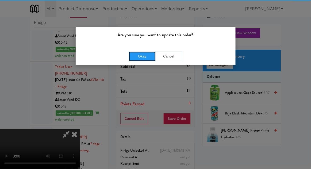
click at [147, 52] on button "Okay" at bounding box center [142, 57] width 27 height 10
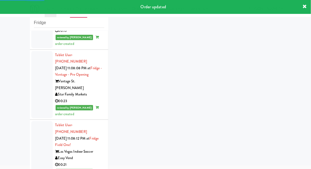
scroll to position [1305, 0]
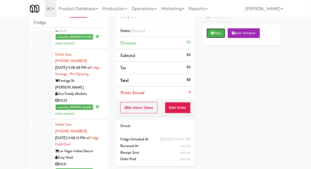
click at [213, 35] on button "Play" at bounding box center [215, 33] width 18 height 10
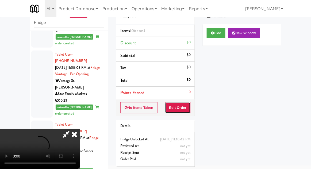
click at [179, 109] on button "Edit Order" at bounding box center [178, 107] width 26 height 11
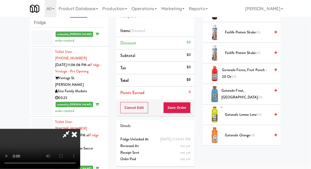
scroll to position [329, 0]
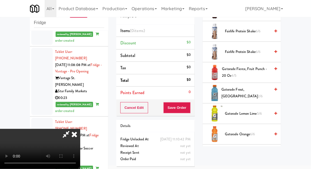
click at [260, 68] on span "Gatorade Fierce, Fruit Punch - 20 oz 4/5" at bounding box center [246, 72] width 48 height 13
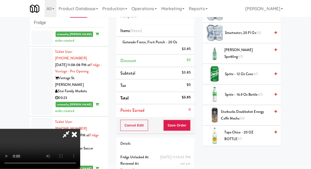
scroll to position [678, 0]
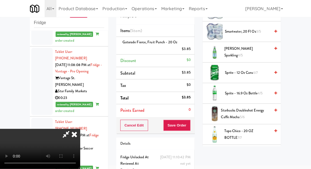
click at [258, 92] on span "4/5" at bounding box center [259, 93] width 5 height 5
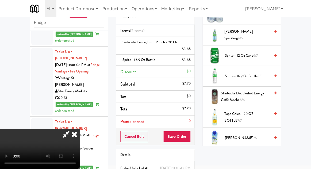
scroll to position [731, 0]
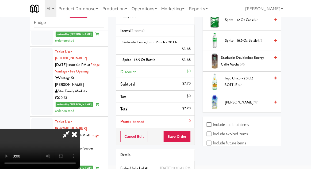
click at [246, 99] on span "Vita Coco 7/7" at bounding box center [247, 102] width 45 height 7
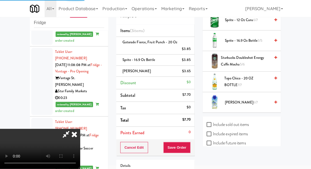
click at [195, 148] on div "Order # 5568982 Pennys DC Items (3 items ) Gatorade Fierce, Fruit Punch - 20 oz…" at bounding box center [155, 104] width 86 height 211
click at [190, 147] on button "Save Order" at bounding box center [176, 147] width 27 height 11
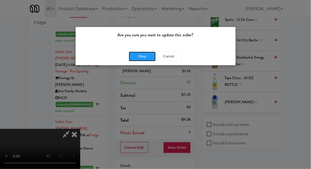
click at [135, 55] on button "Okay" at bounding box center [142, 57] width 27 height 10
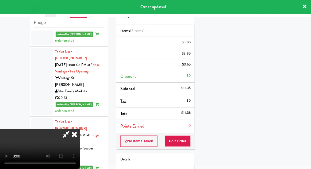
scroll to position [0, 0]
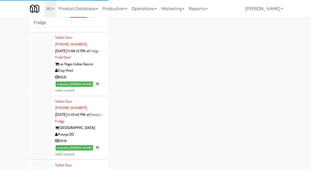
scroll to position [1392, 0]
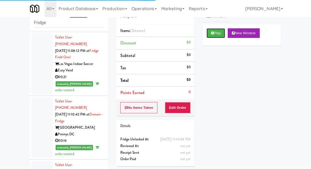
click at [221, 37] on button "Play" at bounding box center [215, 33] width 18 height 10
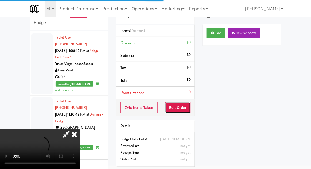
click at [179, 105] on button "Edit Order" at bounding box center [178, 107] width 26 height 11
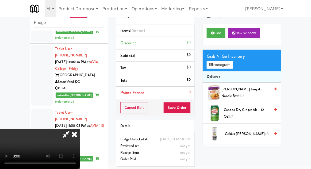
scroll to position [19, 0]
click at [233, 66] on button "Planogram" at bounding box center [219, 65] width 26 height 8
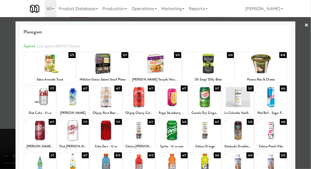
click at [99, 69] on div at bounding box center [103, 63] width 52 height 21
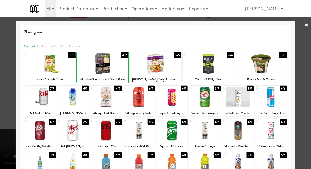
click at [309, 56] on div at bounding box center [155, 84] width 311 height 169
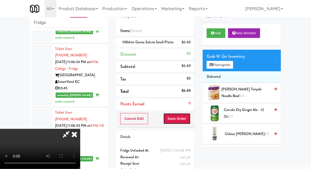
click at [190, 124] on button "Save Order" at bounding box center [176, 118] width 27 height 11
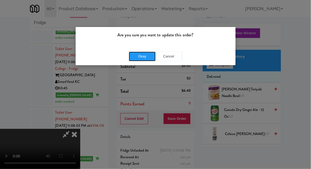
click at [132, 55] on button "Okay" at bounding box center [142, 57] width 27 height 10
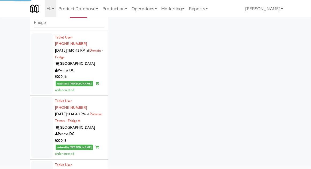
scroll to position [1458, 0]
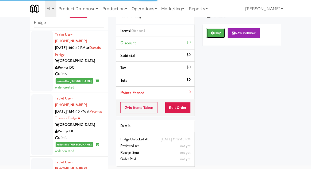
click at [212, 33] on icon at bounding box center [212, 32] width 3 height 3
click at [185, 112] on button "Edit Order" at bounding box center [178, 107] width 26 height 11
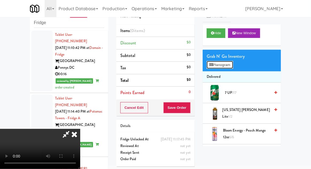
click at [233, 67] on button "Planogram" at bounding box center [219, 65] width 26 height 8
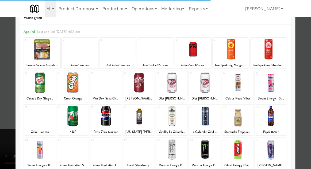
scroll to position [53, 0]
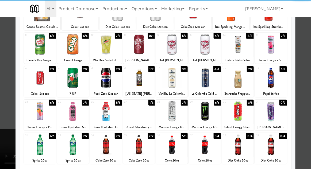
click at [171, 144] on div at bounding box center [172, 144] width 32 height 21
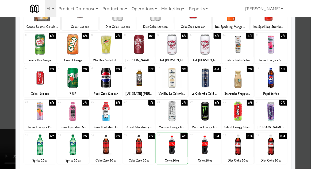
click at [308, 58] on div at bounding box center [155, 84] width 311 height 169
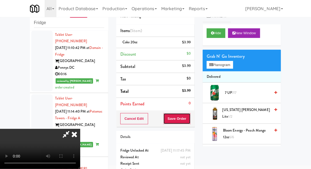
click at [188, 122] on button "Save Order" at bounding box center [176, 118] width 27 height 11
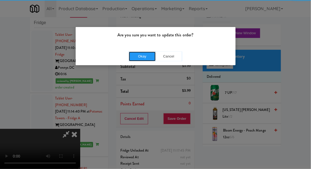
click at [144, 58] on button "Okay" at bounding box center [142, 57] width 27 height 10
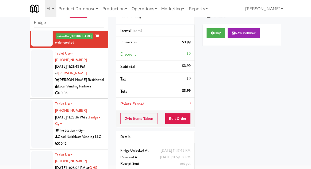
scroll to position [1793, 0]
